Goal: Task Accomplishment & Management: Manage account settings

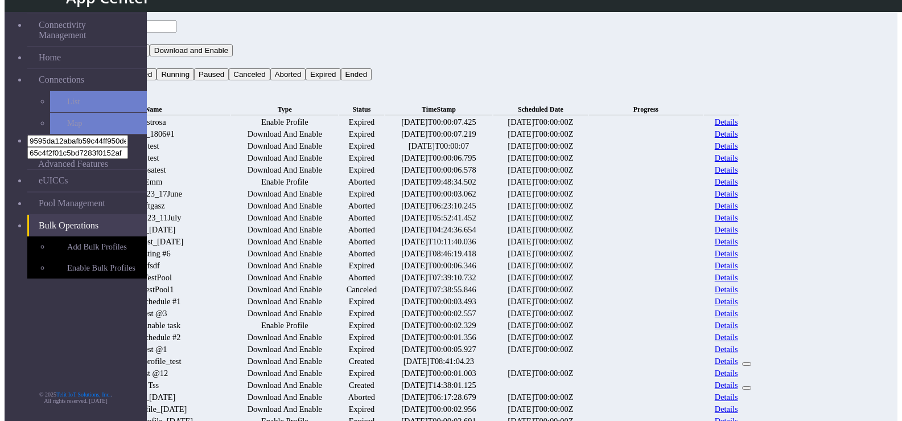
scroll to position [399, 0]
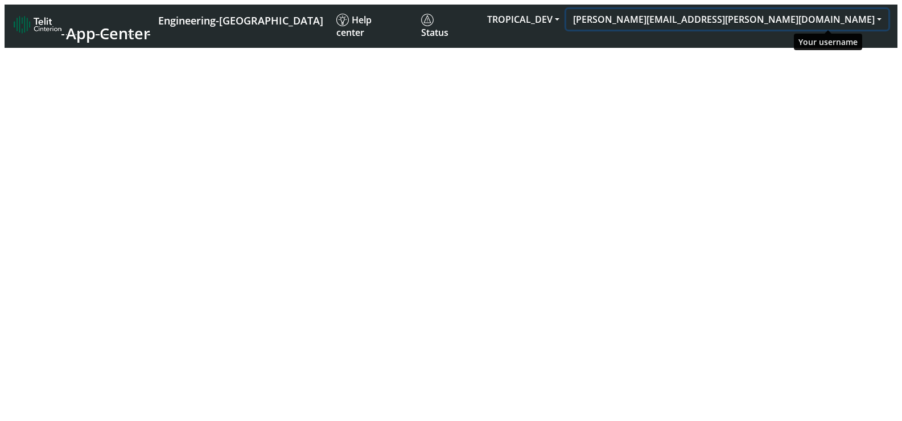
click at [812, 14] on button "[PERSON_NAME][EMAIL_ADDRESS][PERSON_NAME][DOMAIN_NAME]" at bounding box center [728, 19] width 322 height 20
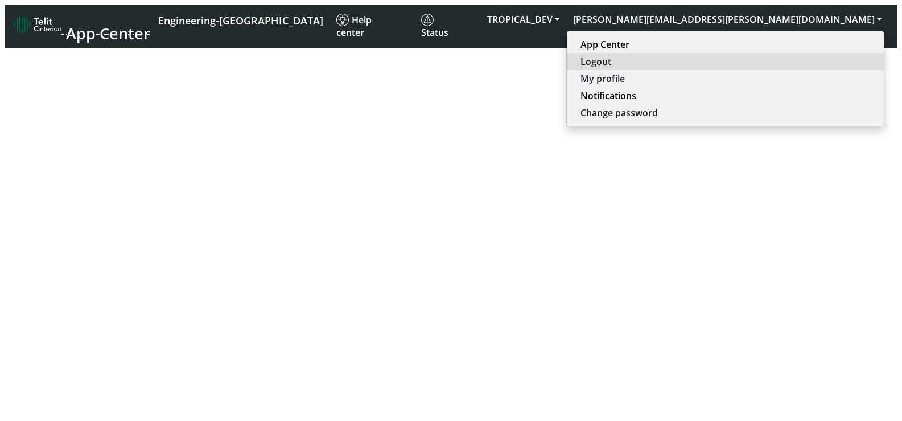
click at [797, 56] on button "Logout" at bounding box center [725, 61] width 317 height 17
